Goal: Task Accomplishment & Management: Use online tool/utility

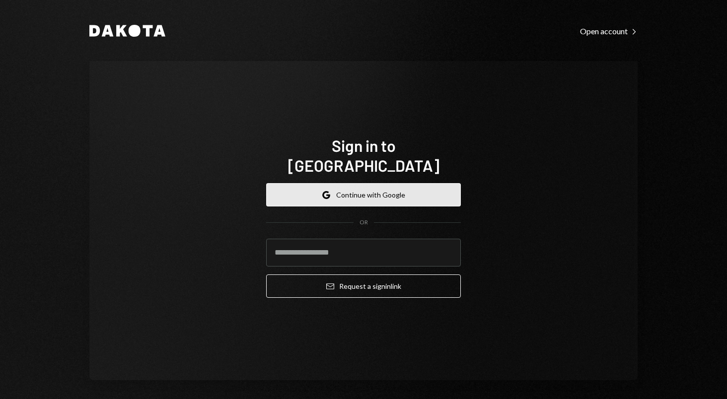
click at [316, 183] on button "Google Continue with Google" at bounding box center [363, 194] width 195 height 23
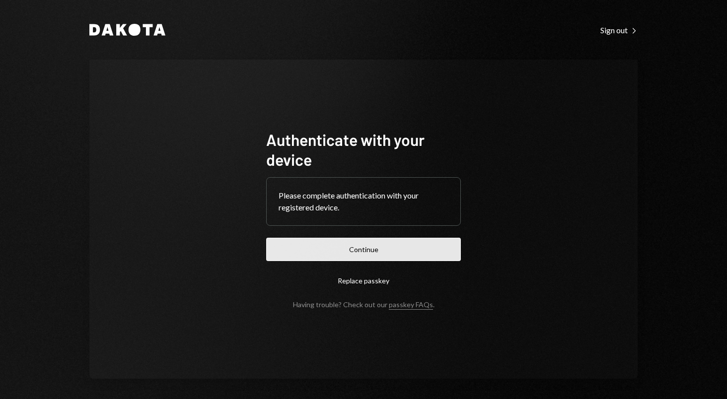
click at [390, 247] on button "Continue" at bounding box center [363, 249] width 195 height 23
